Goal: Transaction & Acquisition: Purchase product/service

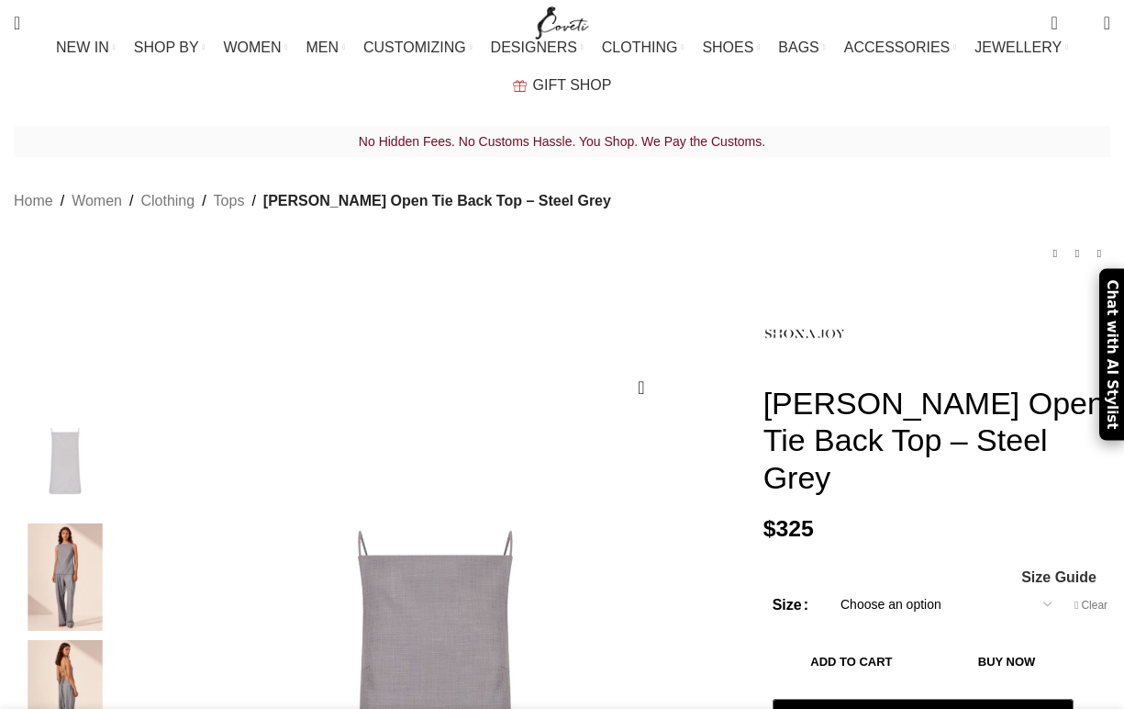
select select "4-[GEOGRAPHIC_DATA]"
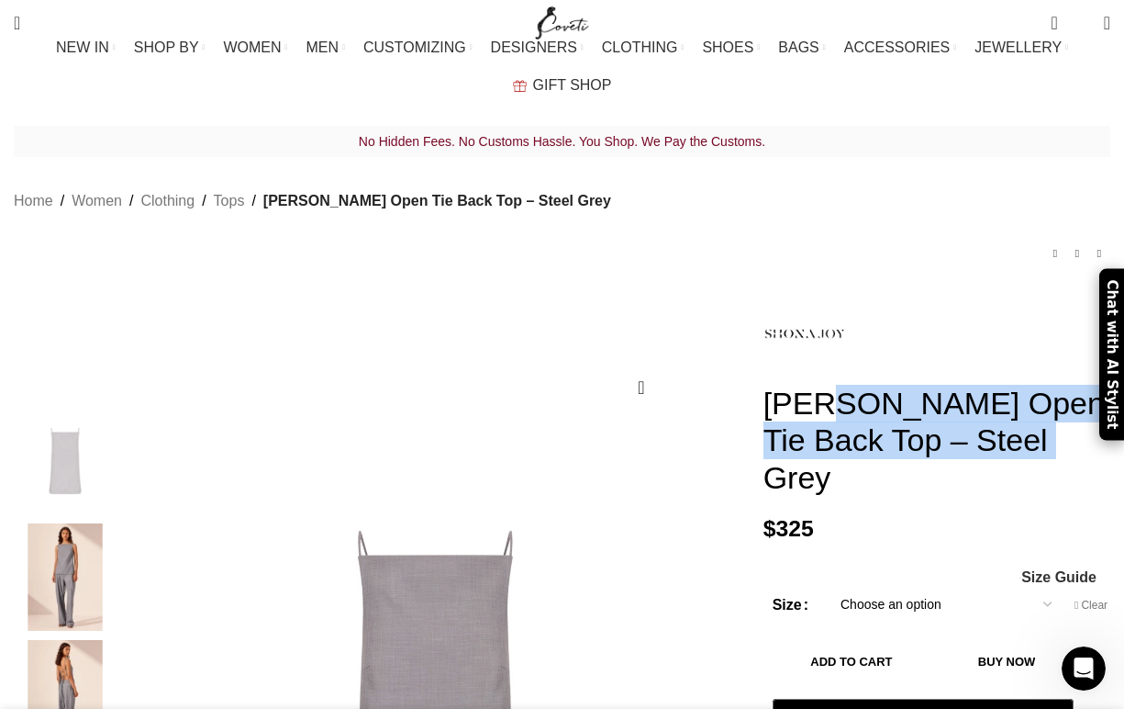
scroll to position [0, 2705]
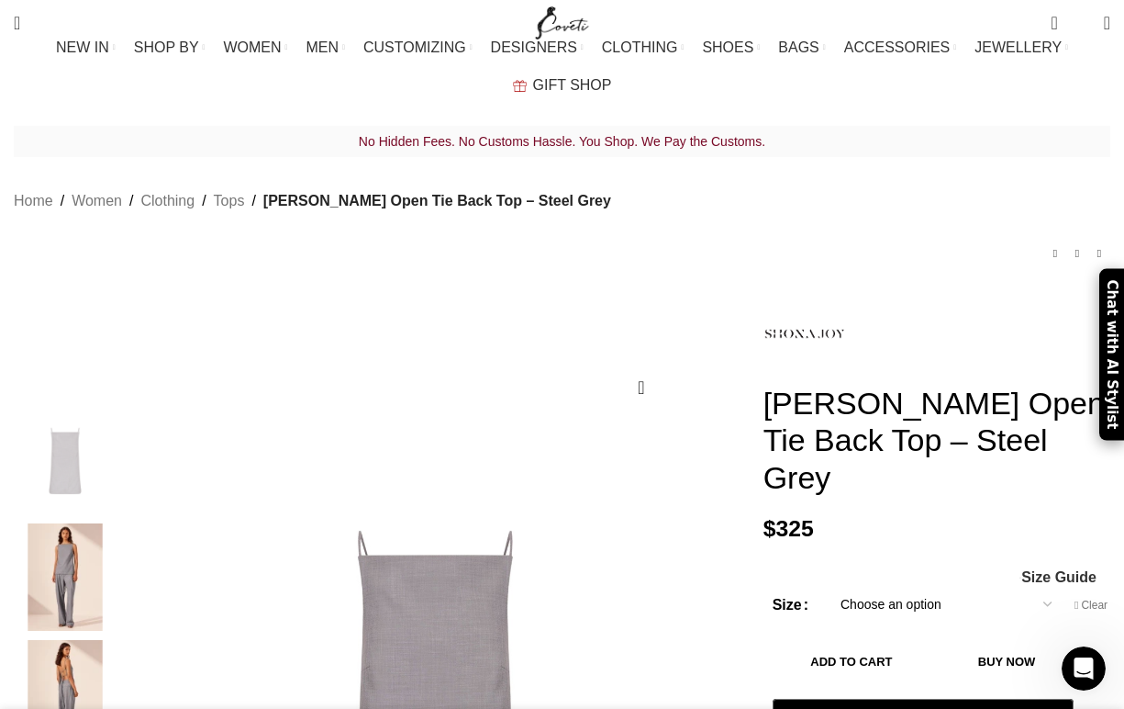
click at [767, 242] on div "No Hidden Fees. No Customs Hassle. You Shop. We Pay the Customs. Home Women Clo…" at bounding box center [562, 209] width 1097 height 167
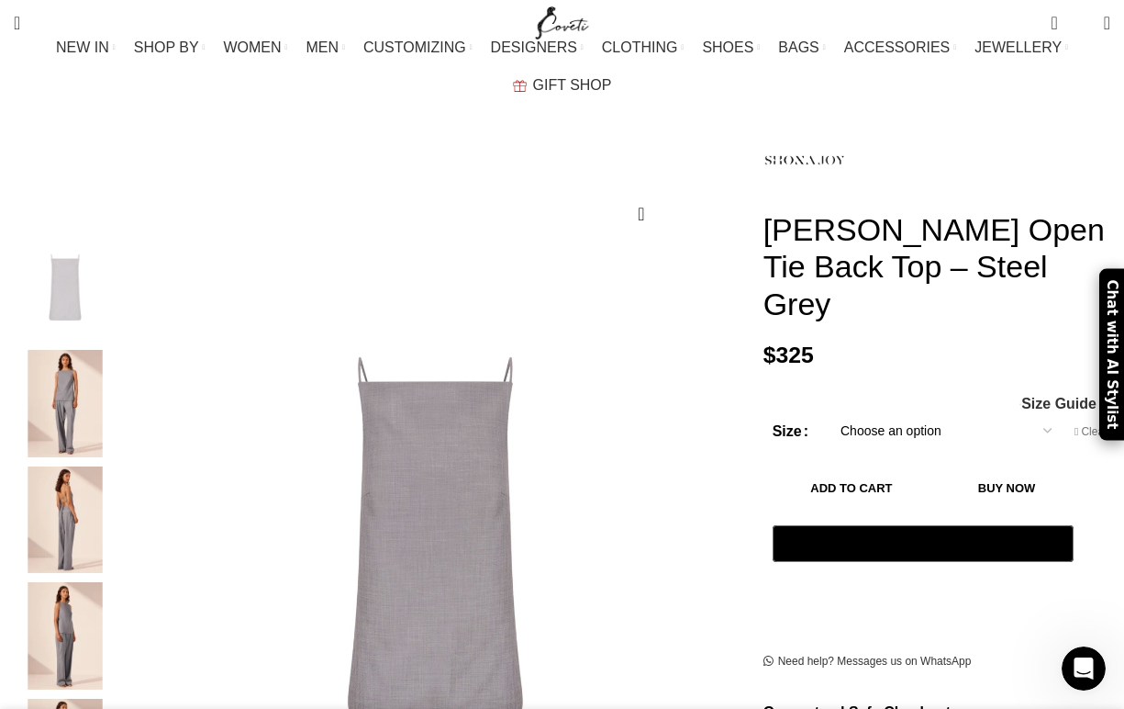
scroll to position [223, 0]
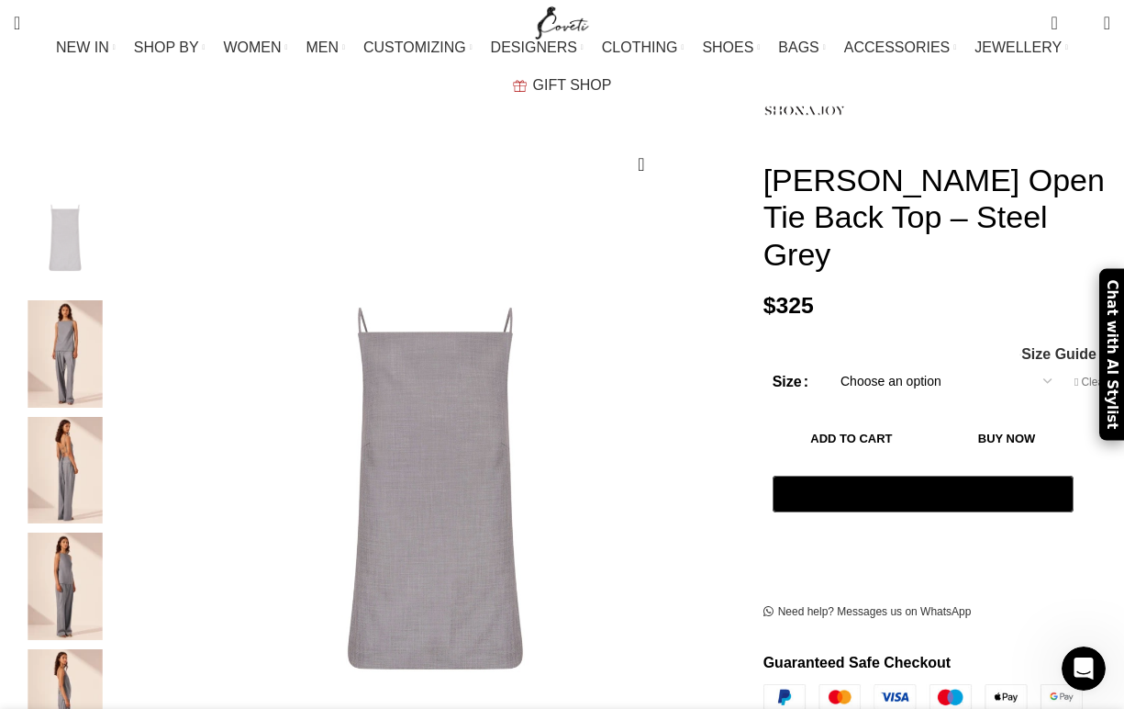
click at [82, 441] on img "3 / 5" at bounding box center [65, 470] width 112 height 107
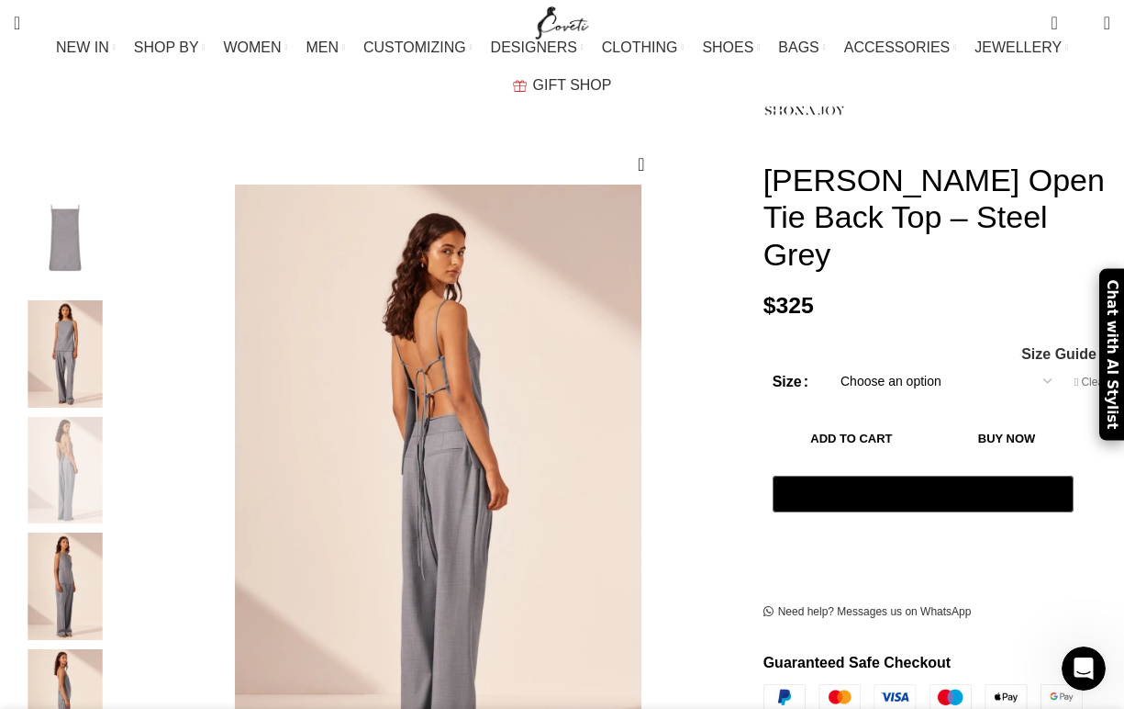
click at [67, 535] on img "4 / 5" at bounding box center [65, 585] width 112 height 107
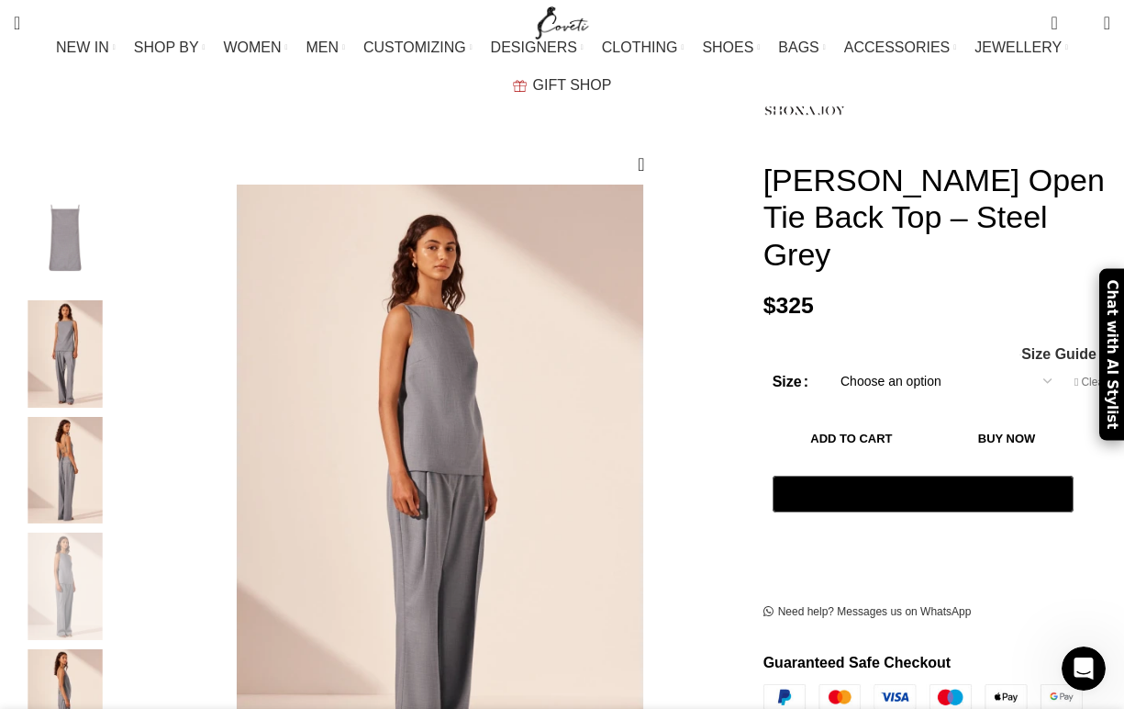
scroll to position [0, 2898]
click at [64, 651] on img "5 / 5" at bounding box center [65, 702] width 112 height 107
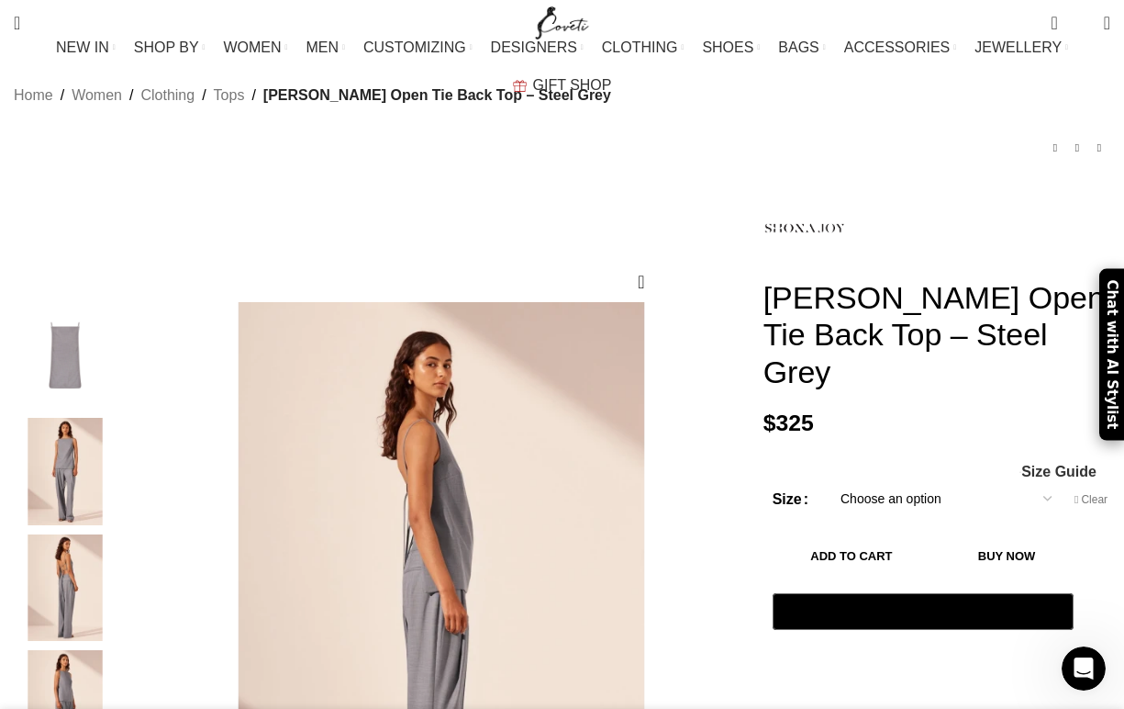
scroll to position [74, 0]
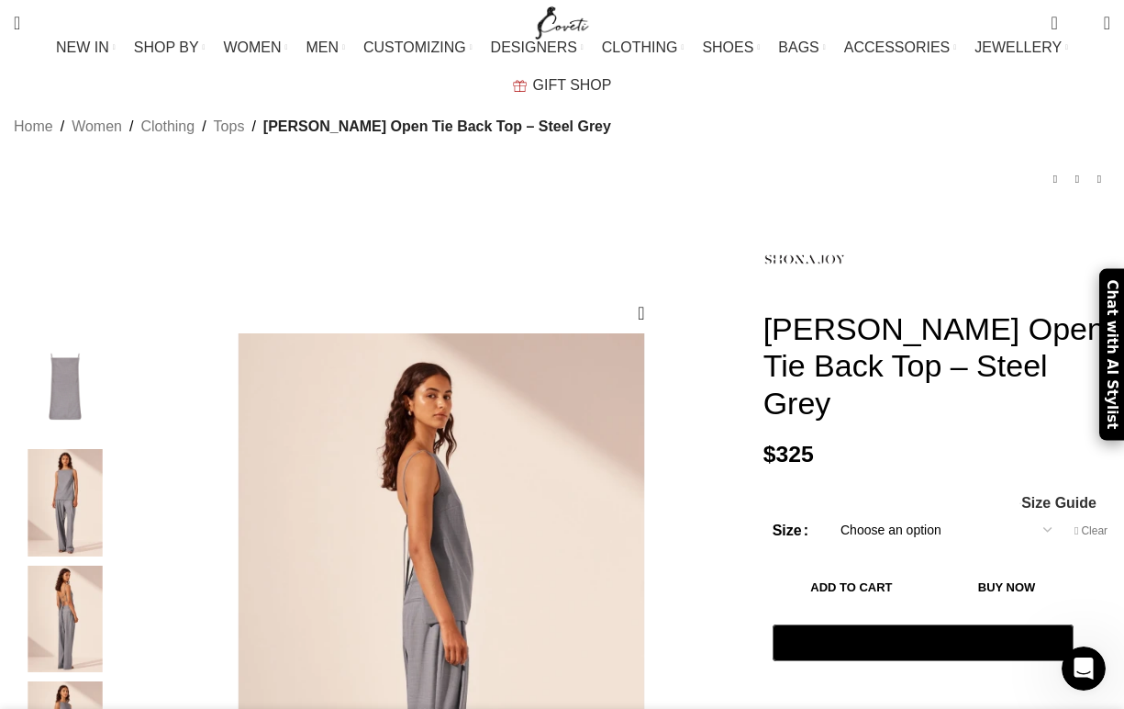
click at [67, 370] on img "1 / 5" at bounding box center [65, 386] width 112 height 107
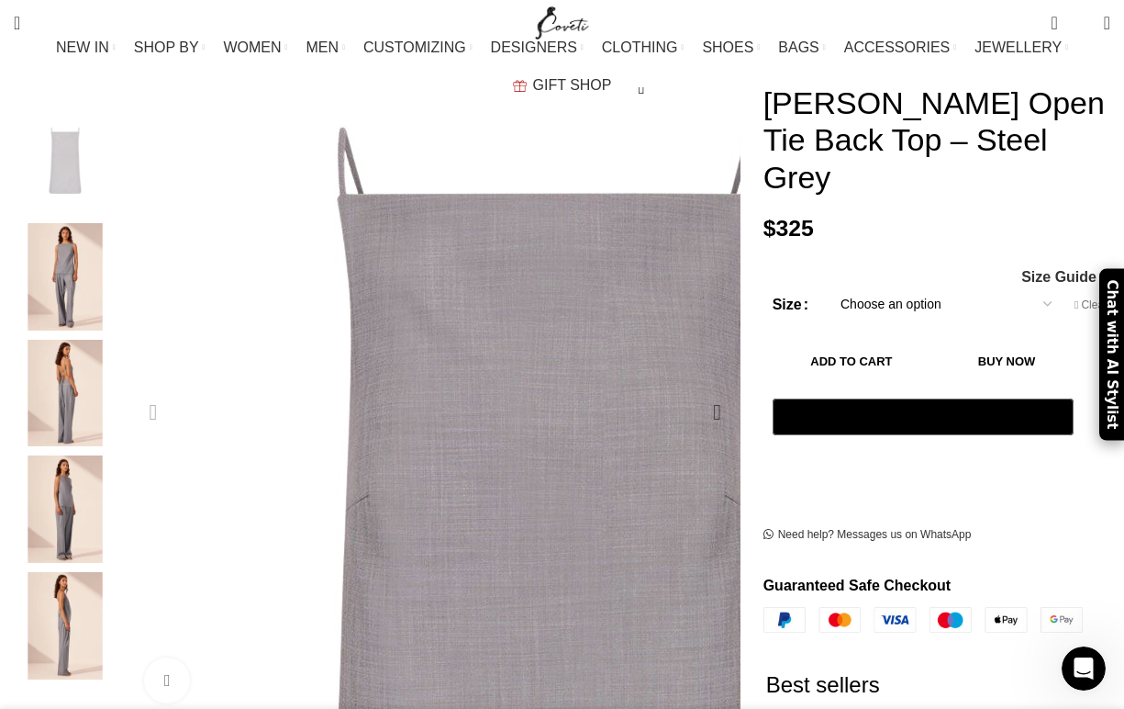
scroll to position [359, 0]
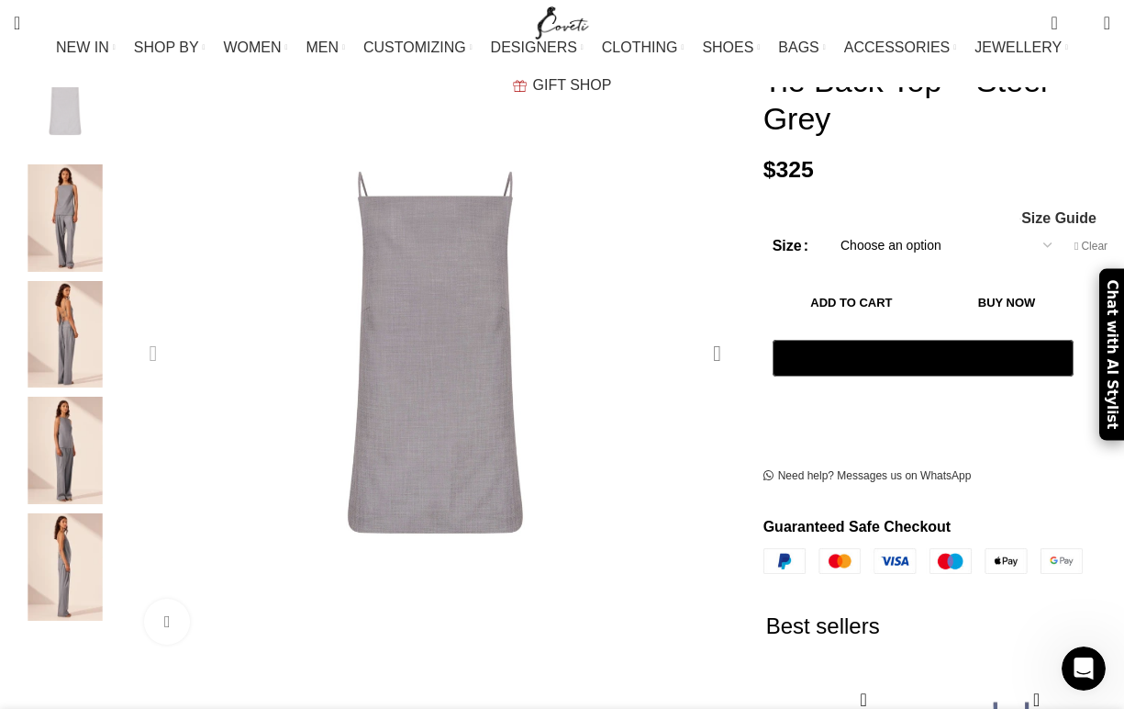
click at [712, 339] on div "Next slide" at bounding box center [718, 353] width 46 height 46
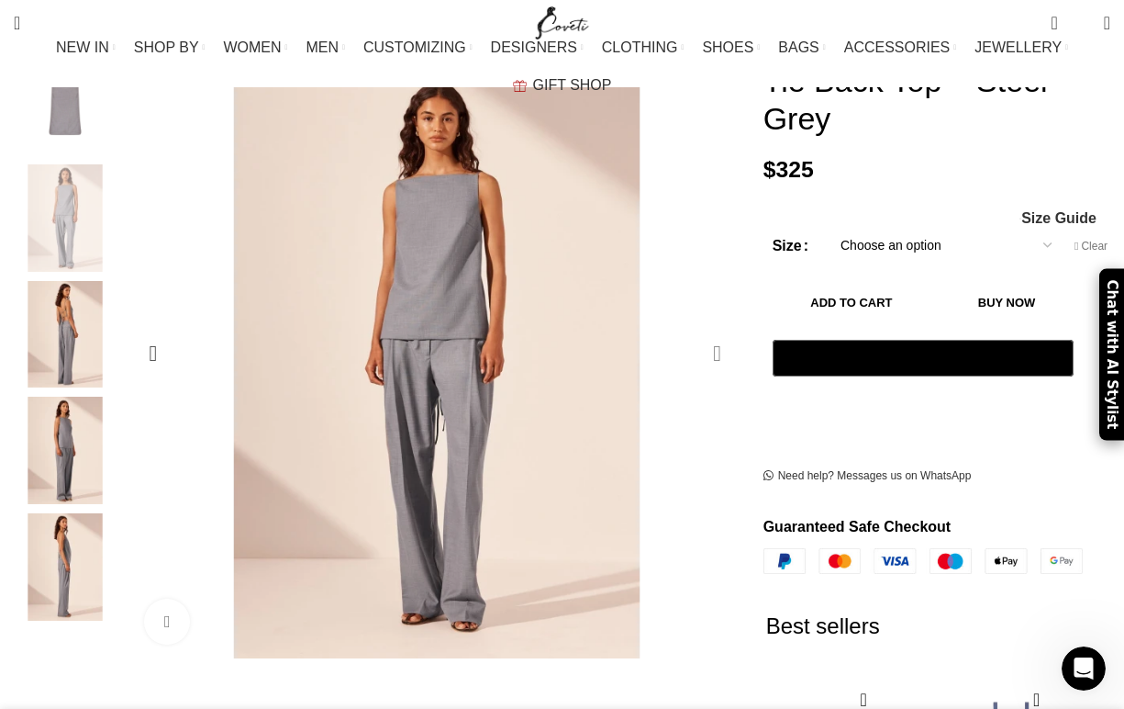
scroll to position [0, 3092]
click at [915, 226] on select "Choose an option 4 UK 6 UK 8 [GEOGRAPHIC_DATA] 10 [GEOGRAPHIC_DATA] 12 [GEOGRAP…" at bounding box center [946, 245] width 239 height 39
click at [827, 226] on select "Choose an option 4 UK 6 UK 8 [GEOGRAPHIC_DATA] 10 [GEOGRAPHIC_DATA] 12 [GEOGRAP…" at bounding box center [946, 245] width 239 height 39
click at [903, 283] on button "Add to cart" at bounding box center [852, 302] width 159 height 39
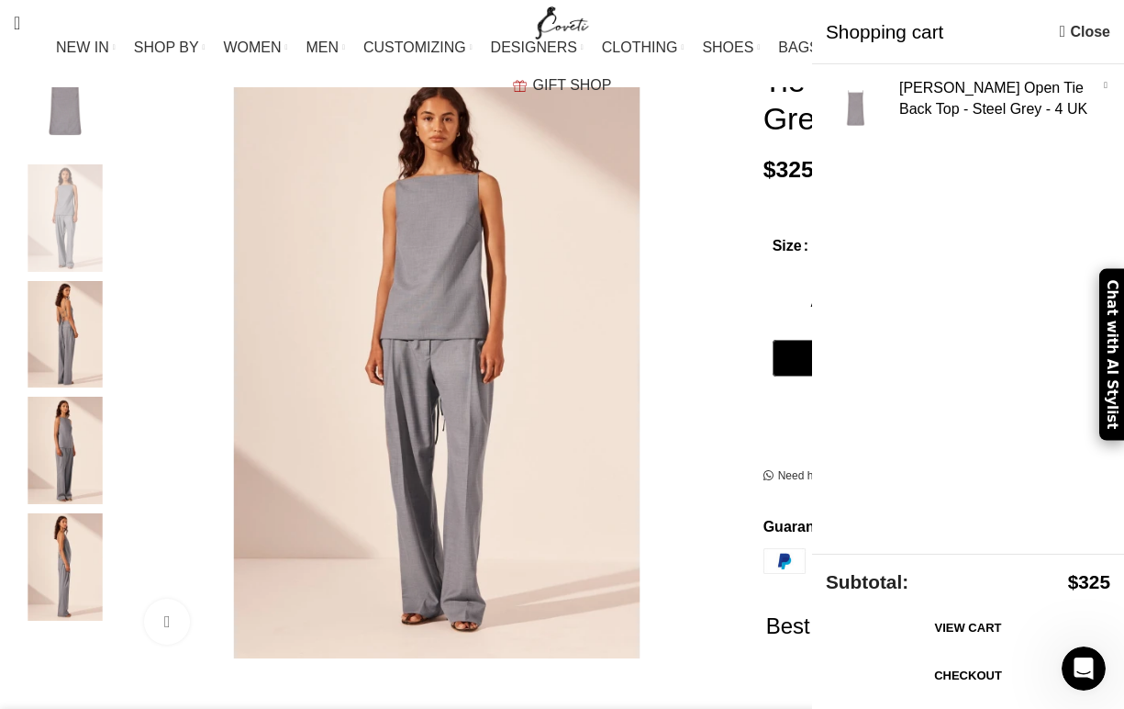
click at [997, 677] on link "Checkout" at bounding box center [968, 675] width 285 height 39
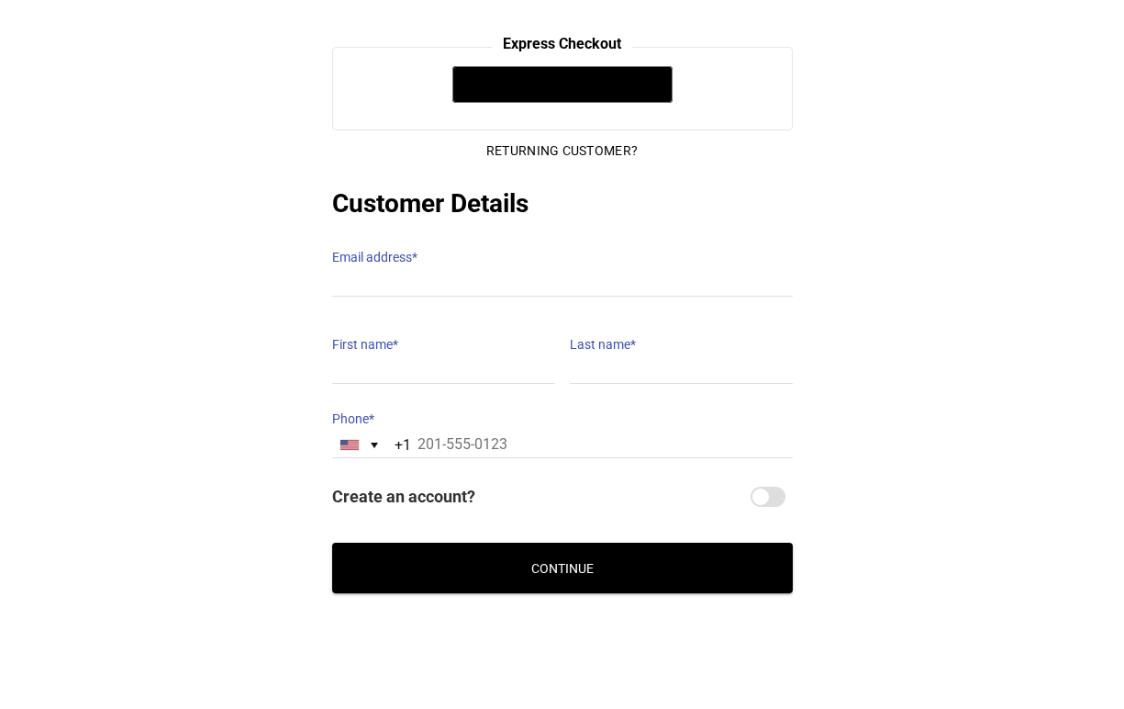
scroll to position [234, 0]
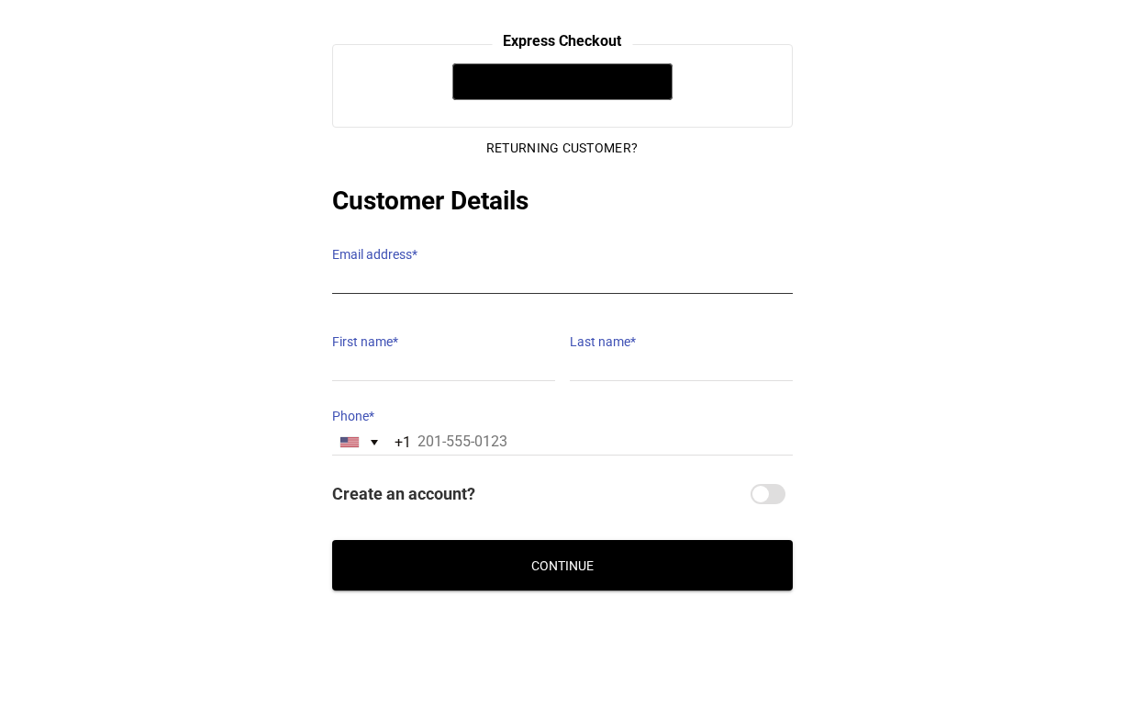
click at [536, 267] on input "Email address *" at bounding box center [562, 280] width 461 height 27
type input "ccardellino@gmail.com"
type input "Carly"
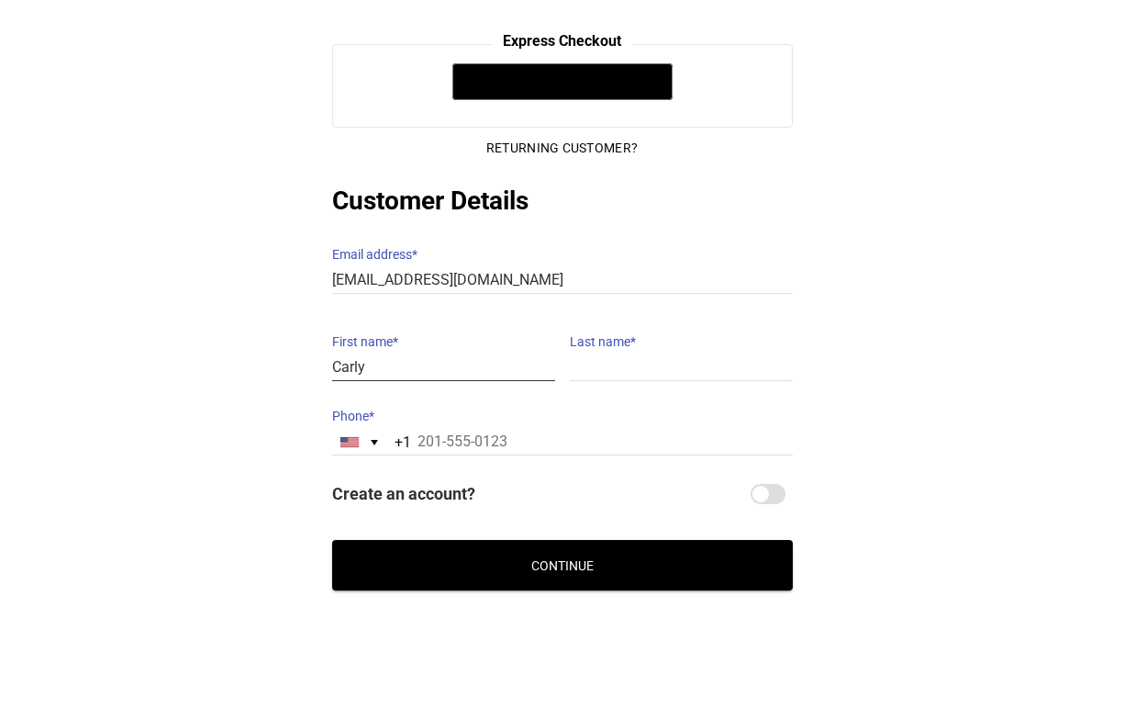
type input "Cardellino"
type input "18143222958"
click at [539, 551] on button "Continue" at bounding box center [562, 565] width 461 height 50
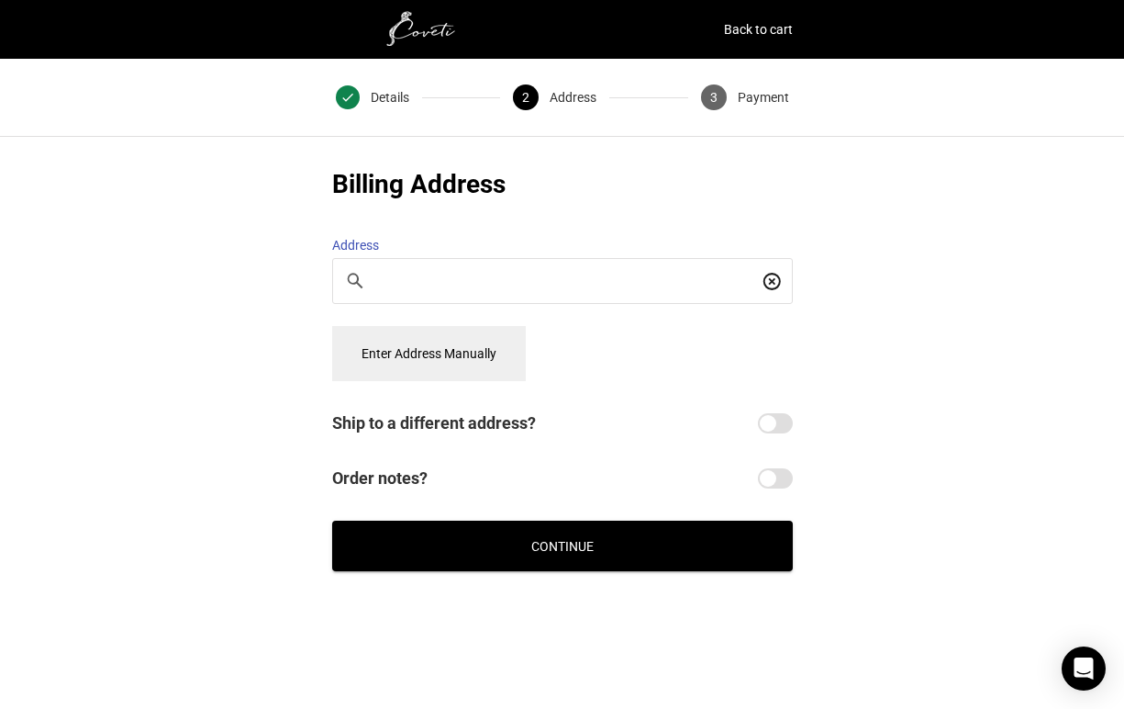
click at [480, 271] on input "Search For a Place" at bounding box center [567, 281] width 381 height 20
type input "365 Salem Road, Pound Ridge NY 10576"
click at [766, 472] on input "Order notes?" at bounding box center [775, 478] width 35 height 20
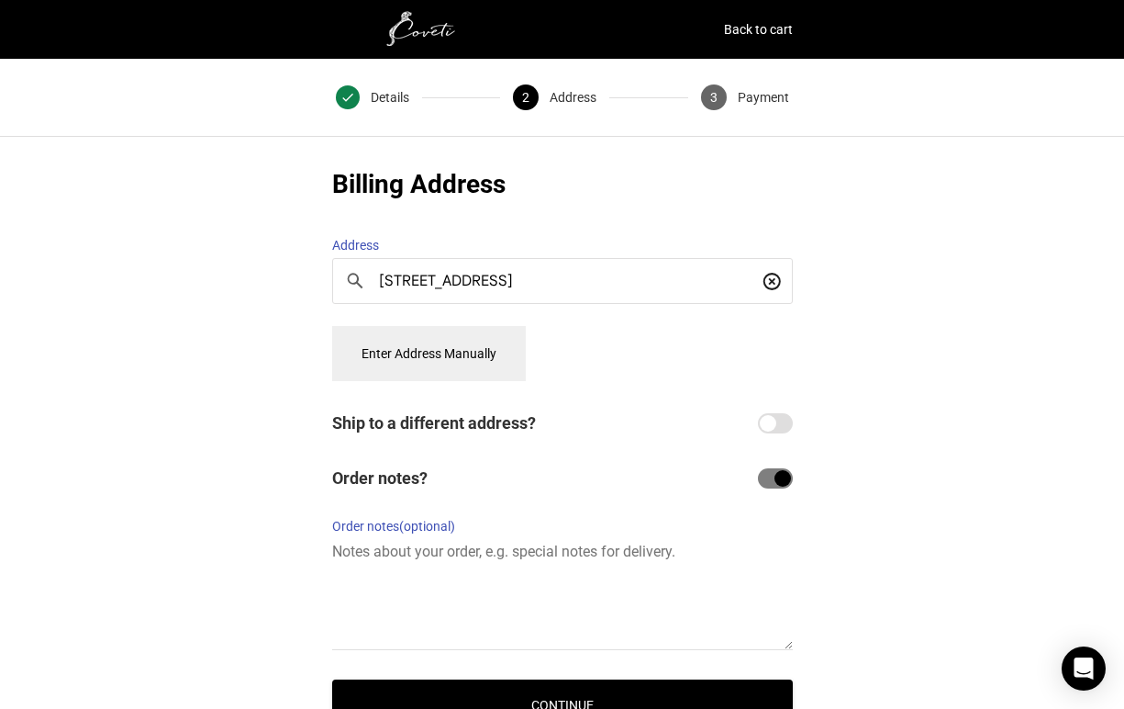
click at [767, 468] on input "Order notes?" at bounding box center [775, 478] width 35 height 20
checkbox input "false"
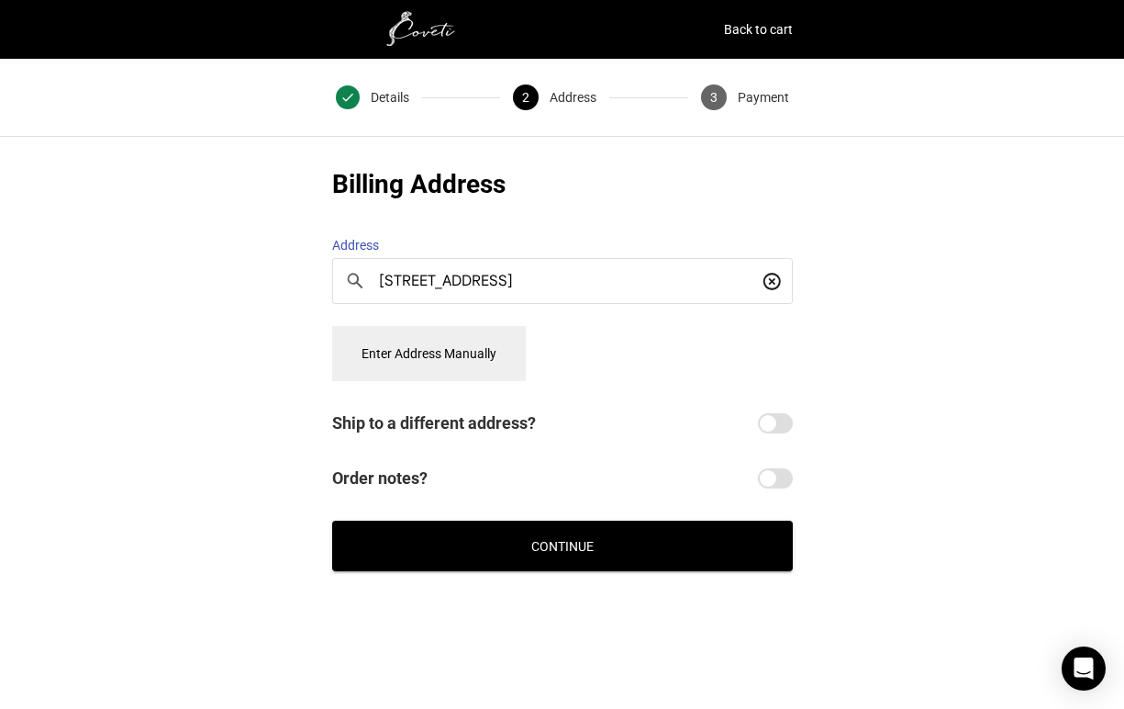
click at [654, 525] on button "Continue" at bounding box center [562, 545] width 461 height 50
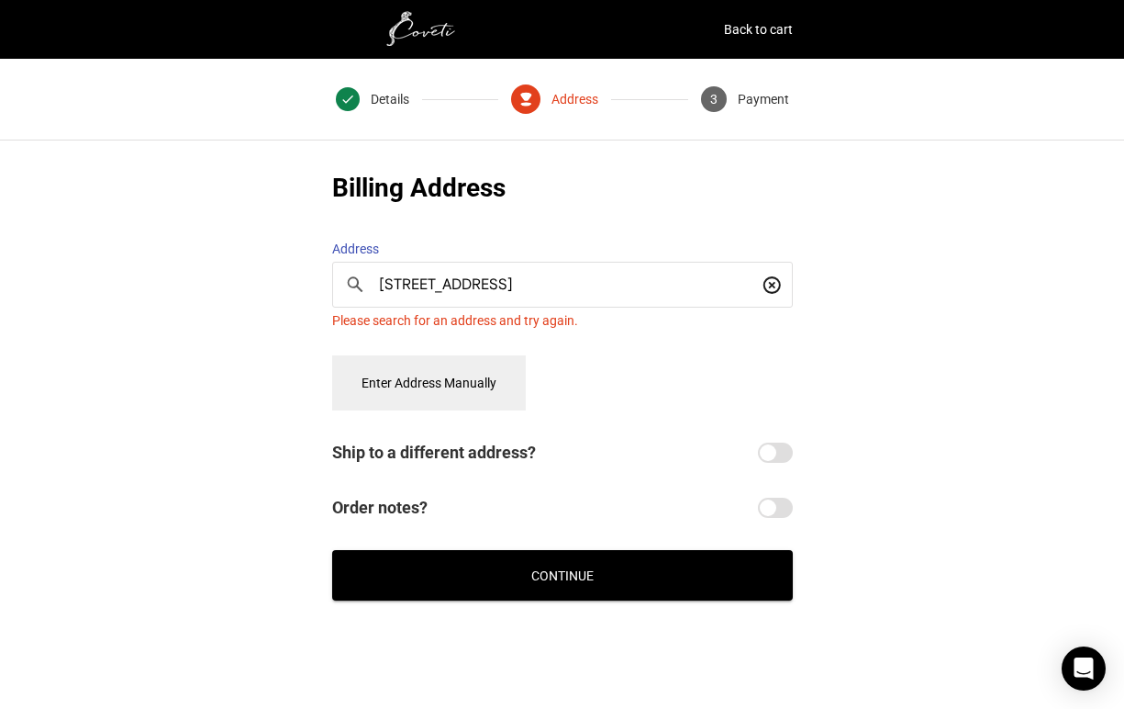
click at [656, 274] on input "365 Salem Road, Pound Ridge NY 10576" at bounding box center [567, 284] width 381 height 20
click at [453, 376] on button "Enter Address Manually" at bounding box center [429, 382] width 194 height 55
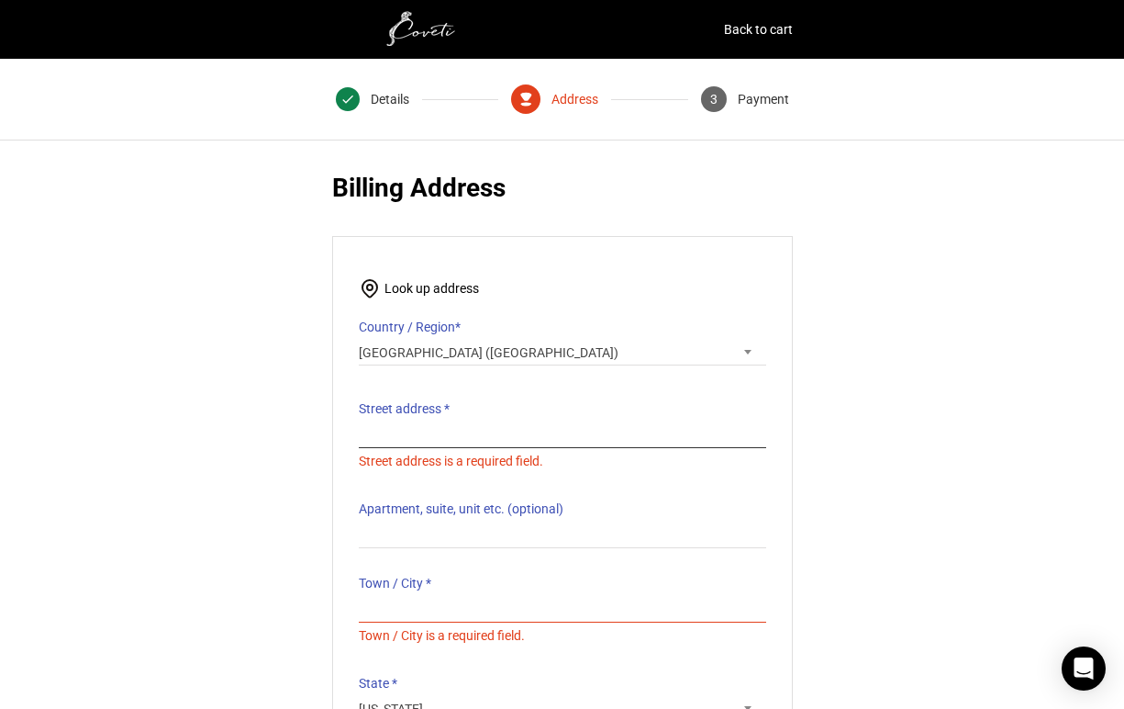
click at [388, 426] on input "Street address *" at bounding box center [563, 434] width 408 height 27
type input "365 Salem Road"
type input "Pound Ridge, NY"
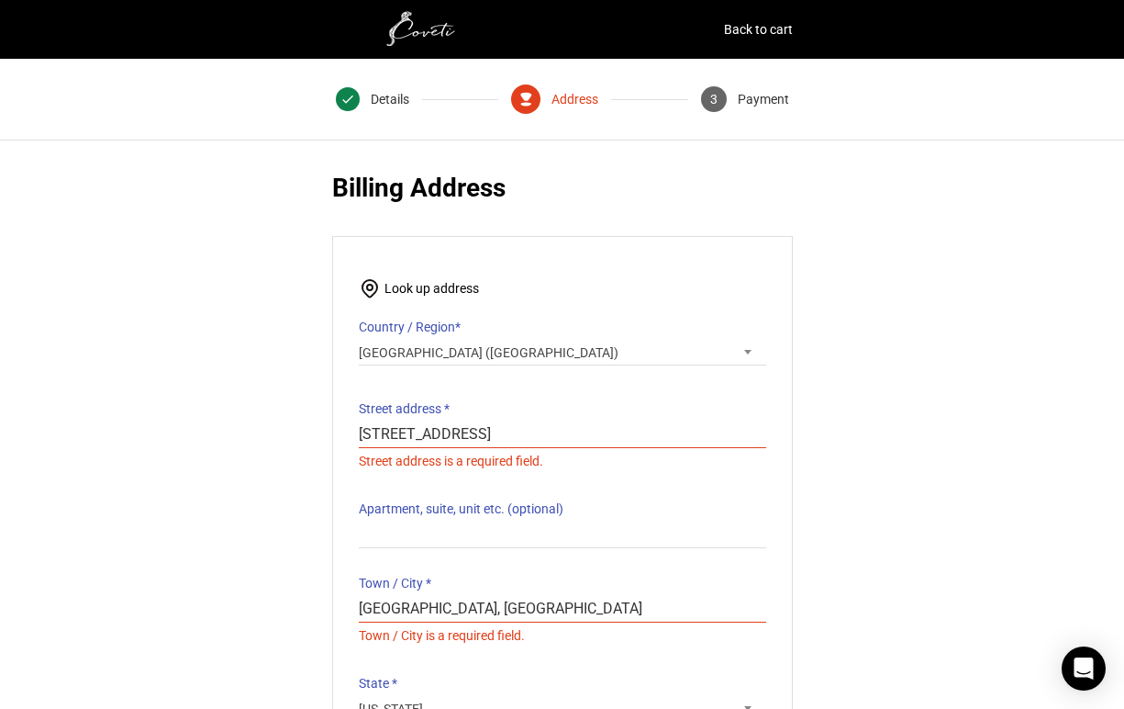
type input "10576"
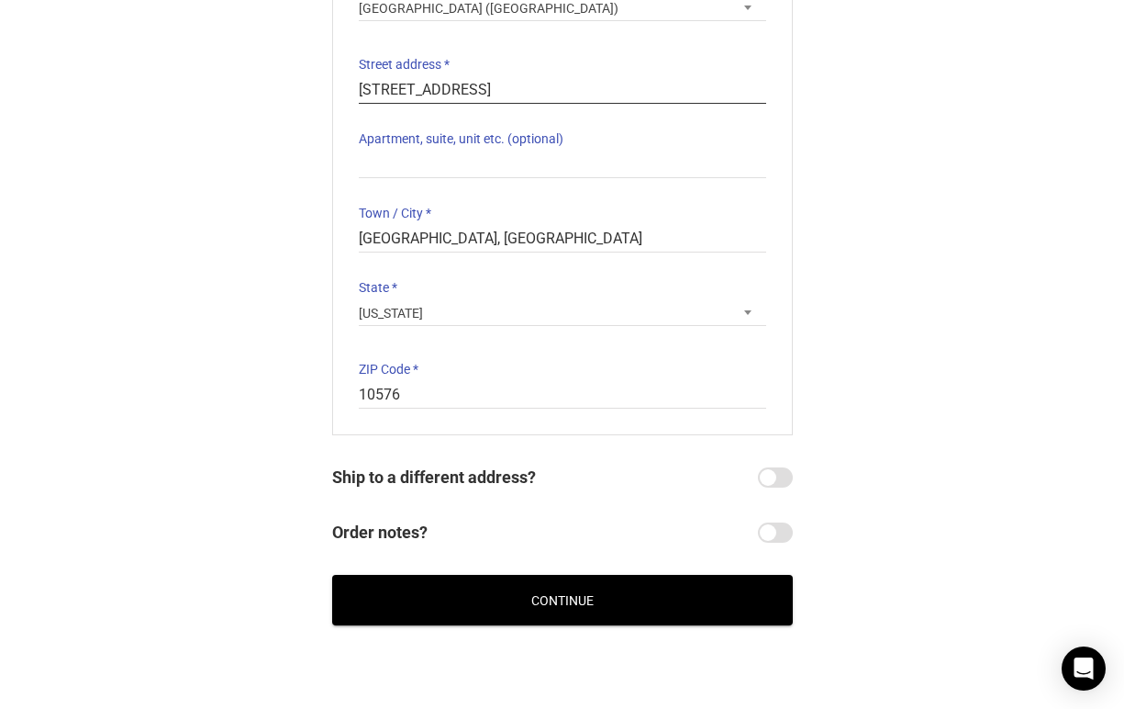
scroll to position [347, 0]
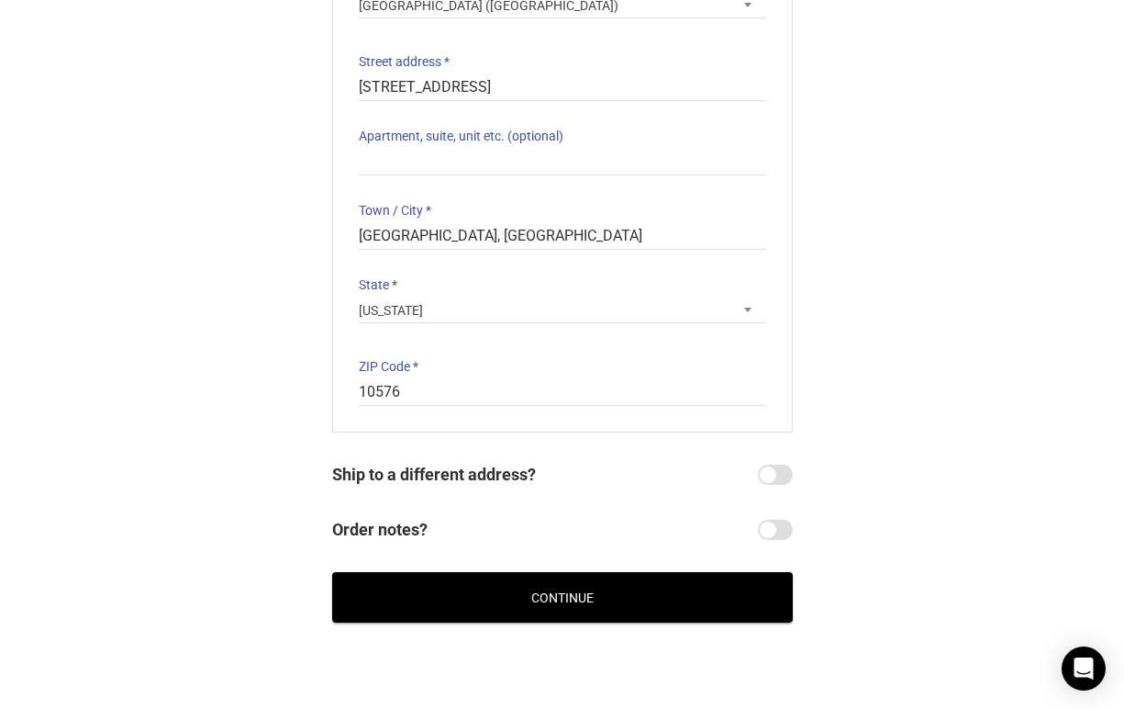
click at [606, 591] on button "Continue" at bounding box center [562, 597] width 461 height 50
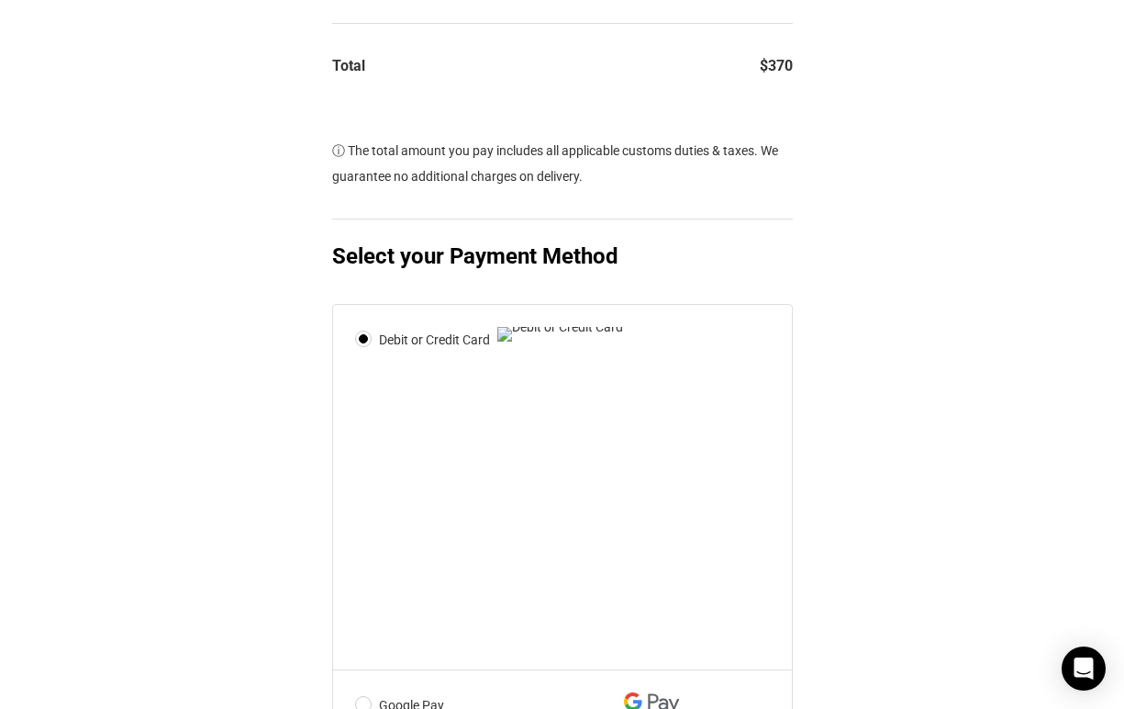
scroll to position [636, 0]
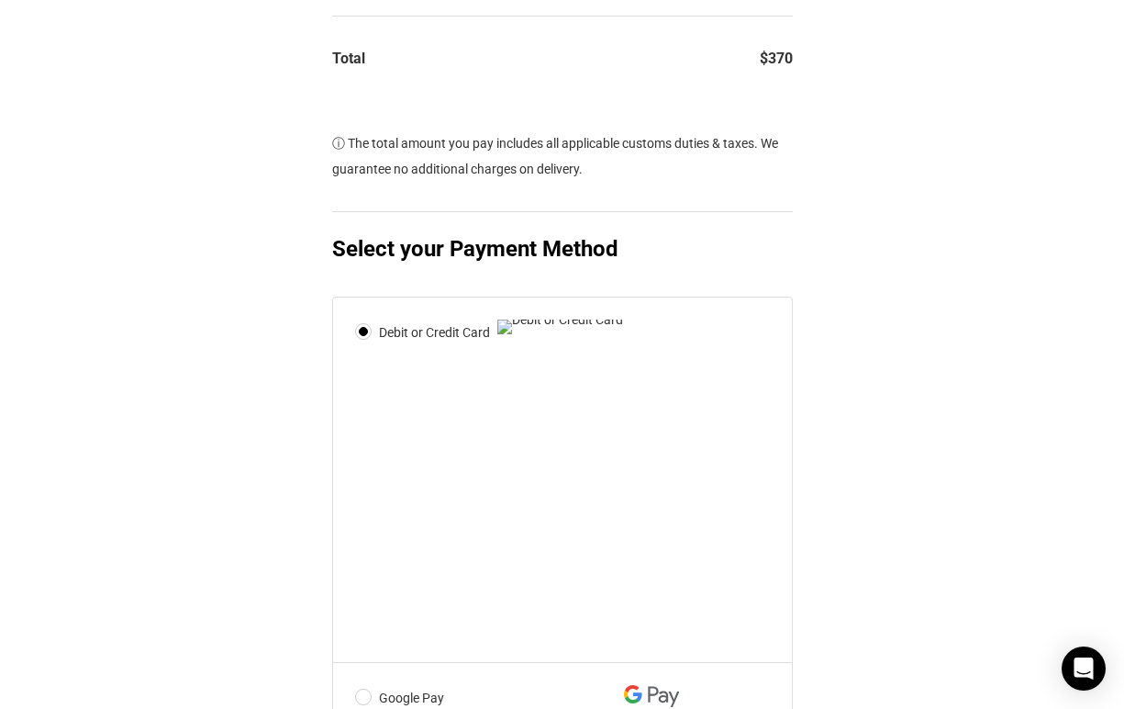
click at [858, 121] on div "@import url(//fonts.googleapis.com/css?family=Google+Sans_old:500) •••••• Expre…" at bounding box center [562, 299] width 1124 height 1512
